Goal: Find specific page/section: Find specific page/section

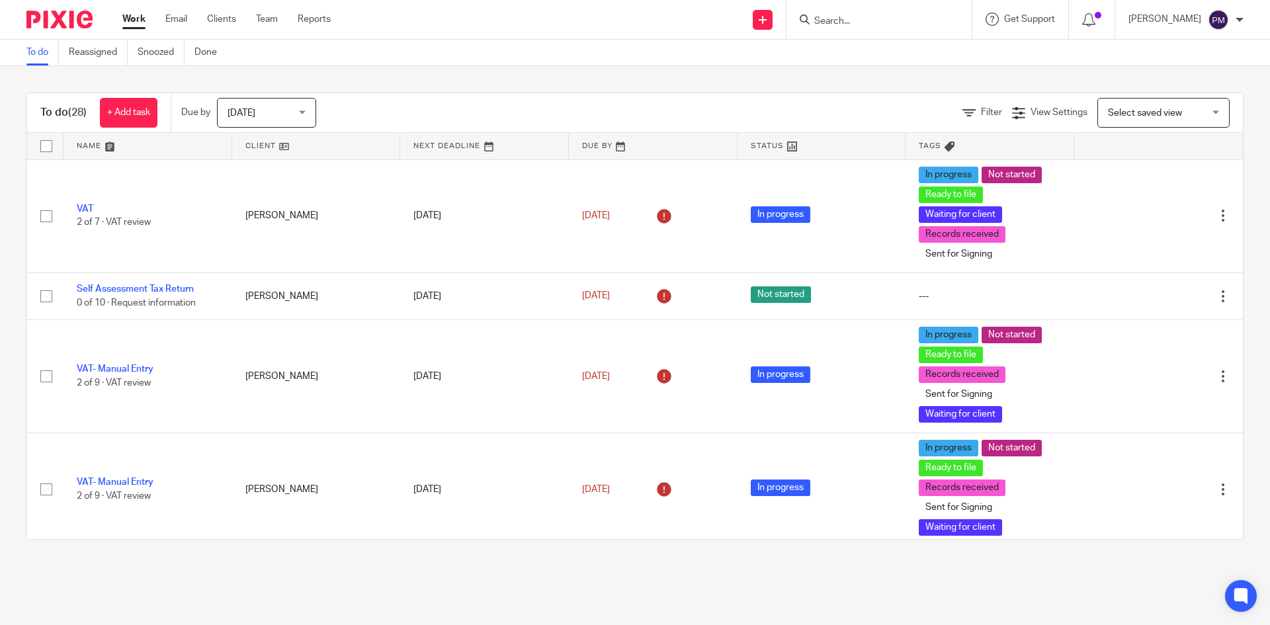
click at [859, 24] on input "Search" at bounding box center [872, 22] width 119 height 12
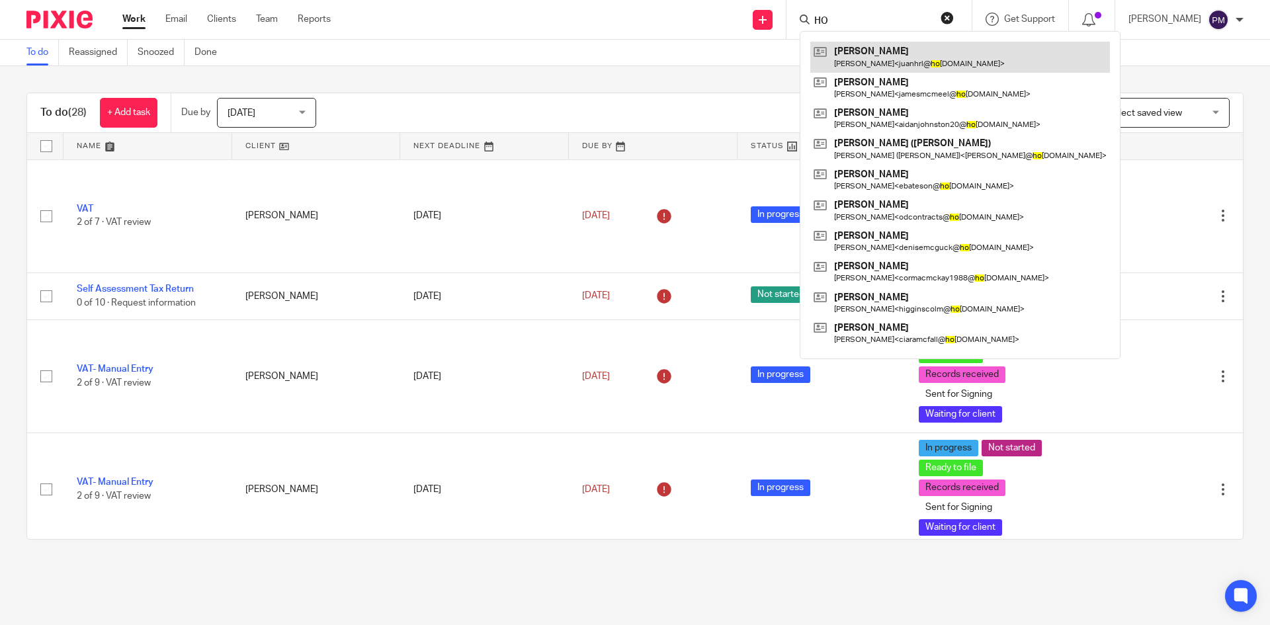
type input "HO"
click at [892, 52] on link at bounding box center [960, 57] width 300 height 30
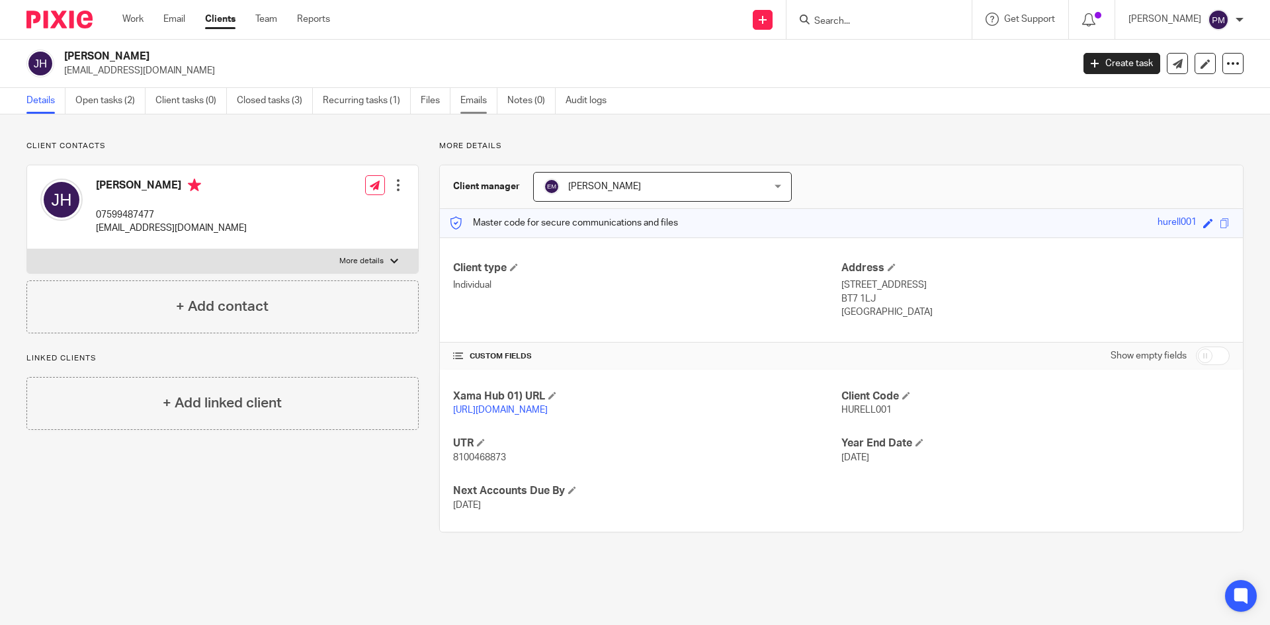
click at [461, 98] on link "Emails" at bounding box center [478, 101] width 37 height 26
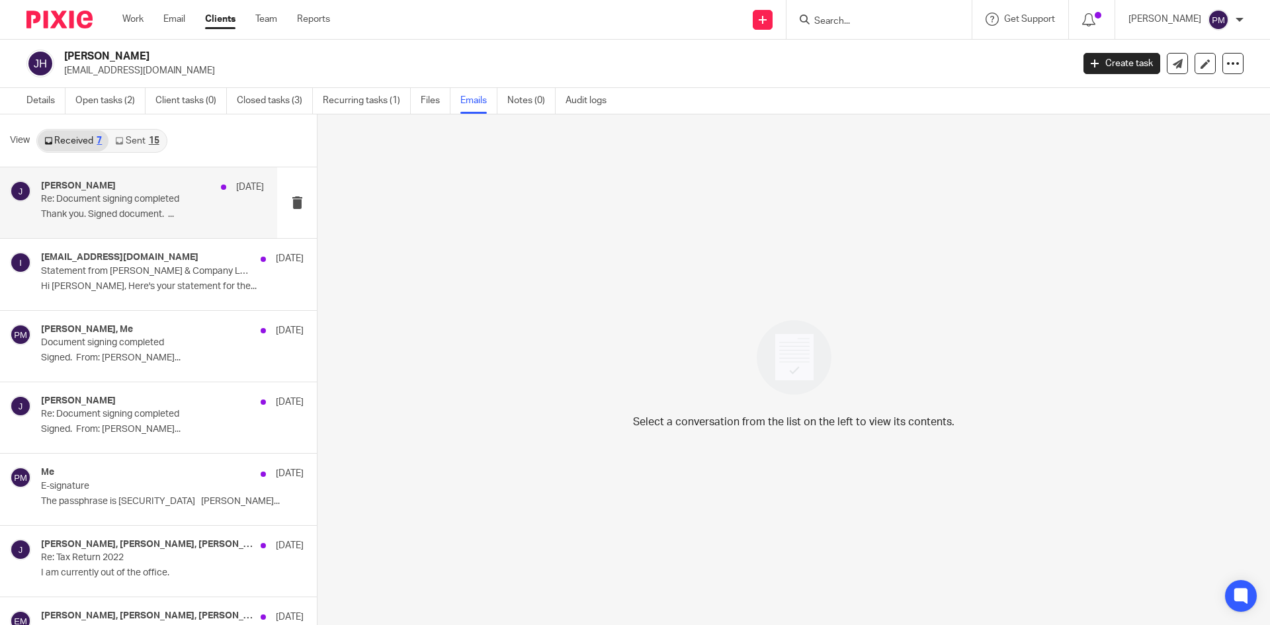
click at [130, 192] on div "John 19 Oct" at bounding box center [152, 187] width 223 height 13
